Goal: Information Seeking & Learning: Learn about a topic

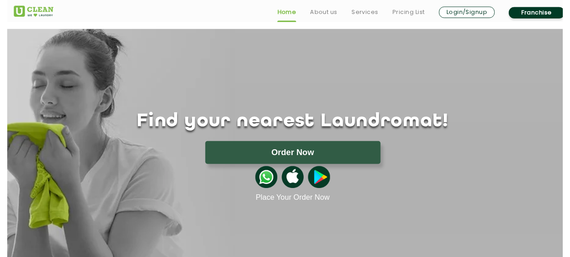
scroll to position [4, 0]
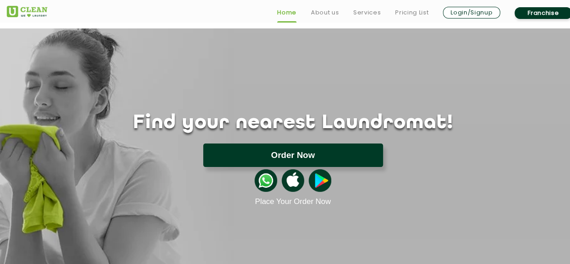
click at [327, 148] on button "Order Now" at bounding box center [293, 154] width 180 height 23
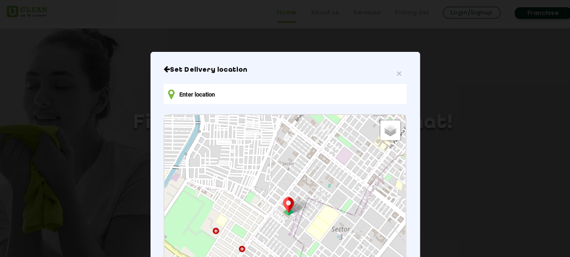
type input "[STREET_ADDRESS][PERSON_NAME]"
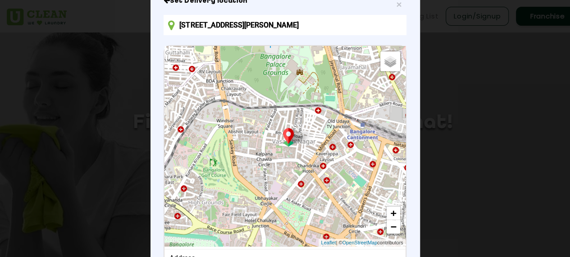
scroll to position [69, 0]
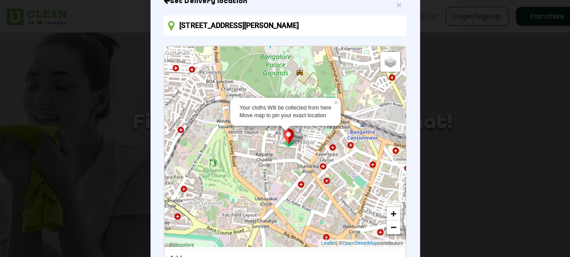
click at [284, 142] on img at bounding box center [288, 138] width 17 height 18
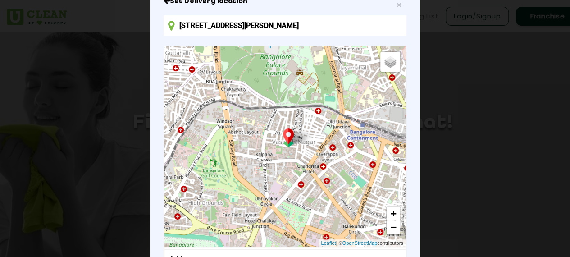
click at [284, 142] on img at bounding box center [288, 138] width 17 height 18
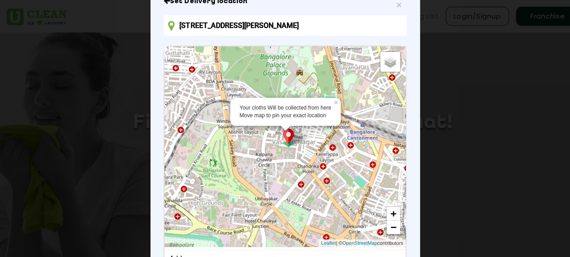
click at [284, 142] on img at bounding box center [288, 138] width 17 height 18
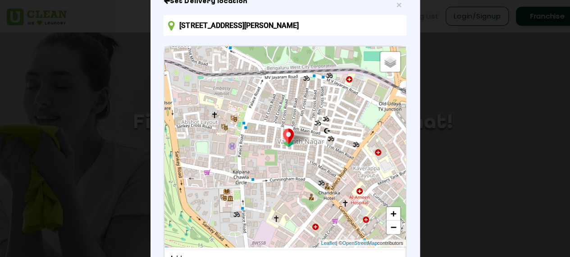
click at [284, 142] on img at bounding box center [288, 138] width 17 height 18
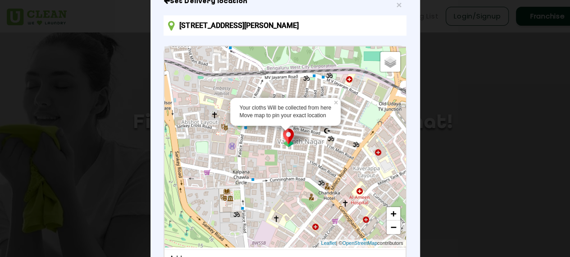
click at [284, 142] on img at bounding box center [288, 138] width 17 height 18
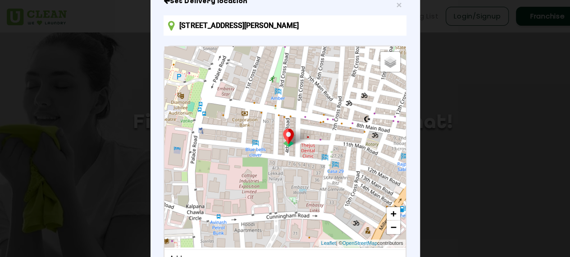
click at [284, 142] on img at bounding box center [288, 138] width 17 height 18
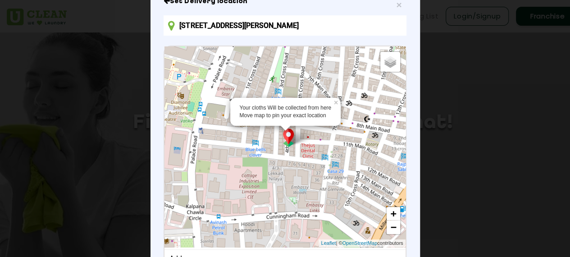
click at [284, 142] on img at bounding box center [288, 138] width 17 height 18
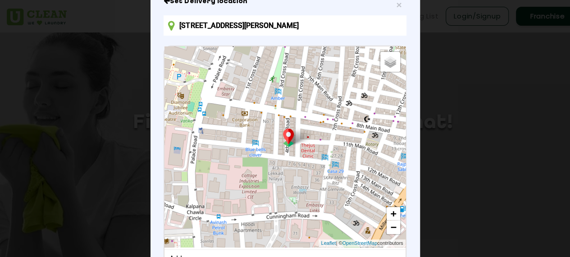
click at [284, 142] on img at bounding box center [288, 138] width 17 height 18
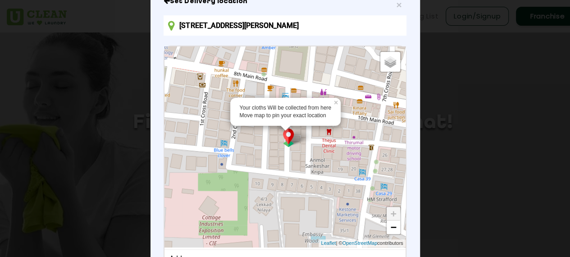
click at [284, 142] on img at bounding box center [288, 138] width 17 height 18
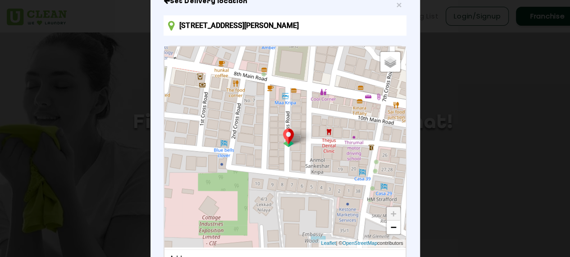
click at [284, 142] on img at bounding box center [288, 138] width 17 height 18
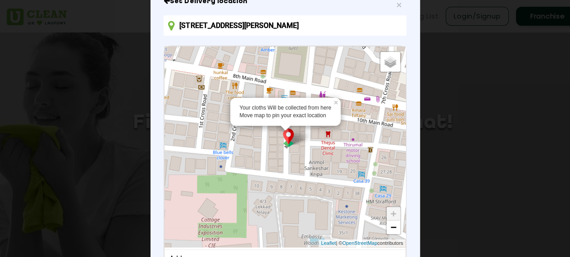
click at [286, 142] on img at bounding box center [288, 138] width 17 height 18
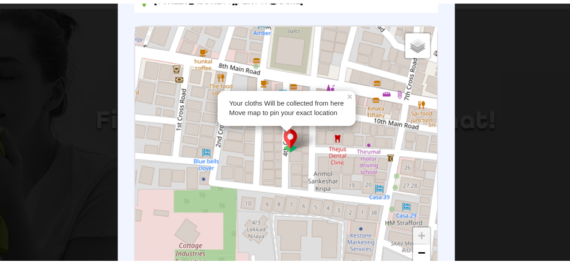
scroll to position [4, 0]
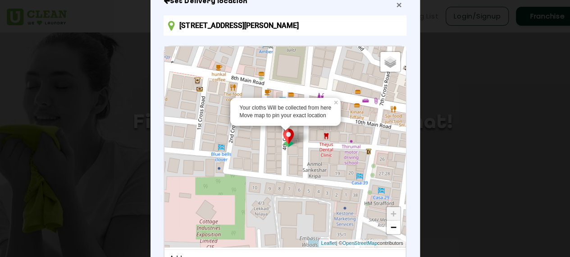
click at [397, 9] on span "×" at bounding box center [398, 5] width 5 height 10
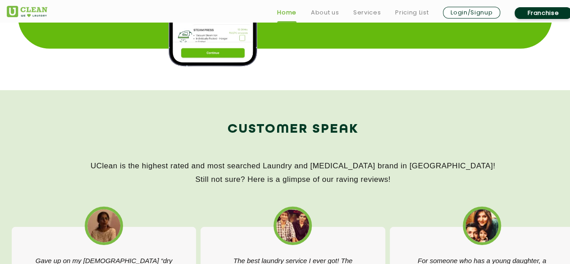
scroll to position [1268, 0]
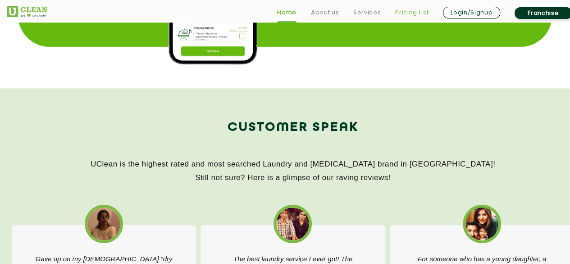
click at [414, 8] on link "Pricing List" at bounding box center [411, 12] width 33 height 11
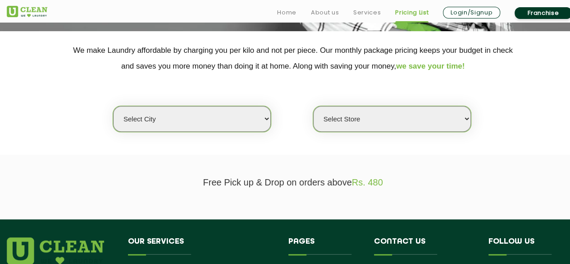
scroll to position [188, 0]
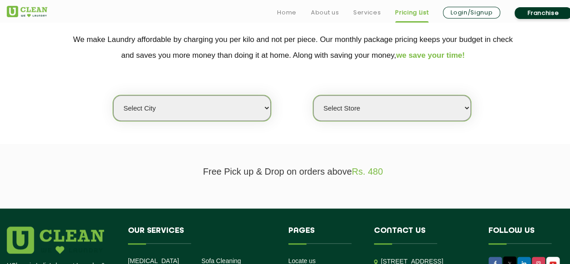
click at [252, 112] on select "Select city [GEOGRAPHIC_DATA] [GEOGRAPHIC_DATA] [GEOGRAPHIC_DATA] [GEOGRAPHIC_D…" at bounding box center [192, 108] width 158 height 26
select select "129"
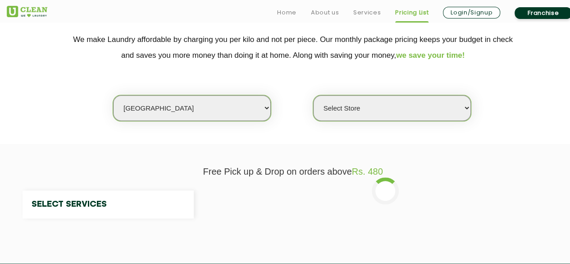
select select "0"
